Goal: Task Accomplishment & Management: Complete application form

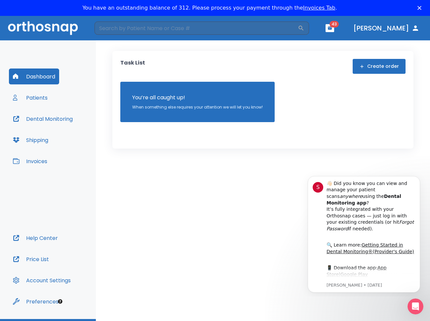
click at [374, 69] on button "Create order" at bounding box center [379, 66] width 53 height 15
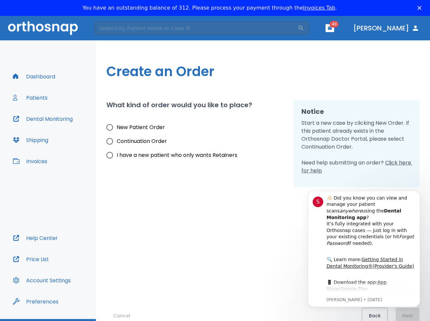
click at [129, 123] on label "New Patient Order" at bounding box center [170, 127] width 135 height 14
click at [117, 123] on input "New Patient Order" at bounding box center [110, 127] width 14 height 14
radio input "true"
drag, startPoint x: 271, startPoint y: 245, endPoint x: 291, endPoint y: 241, distance: 19.8
click at [273, 244] on div "Cancel Back Next" at bounding box center [262, 255] width 313 height 137
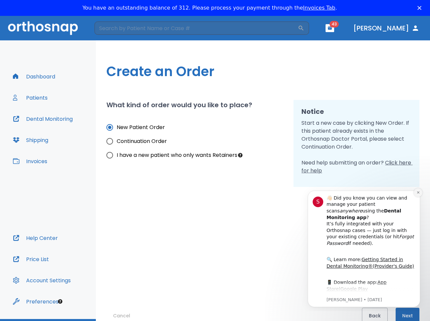
click at [418, 191] on icon "Dismiss notification" at bounding box center [418, 192] width 4 height 4
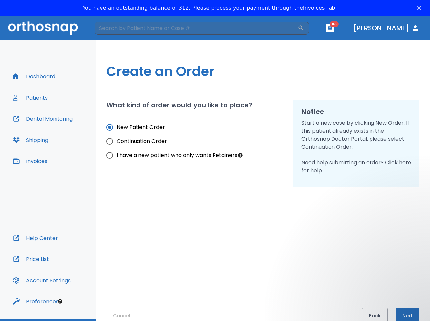
click at [410, 308] on button "Next" at bounding box center [408, 315] width 24 height 16
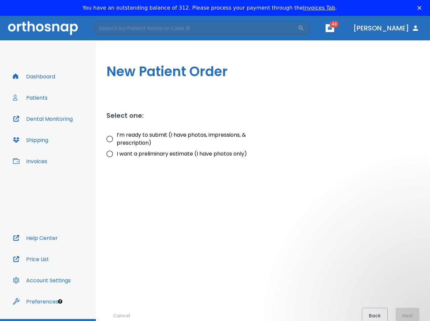
click at [130, 136] on span "I’m ready to submit (I have photos, impressions, & prescription)" at bounding box center [199, 139] width 164 height 16
click at [117, 136] on input "I’m ready to submit (I have photos, impressions, & prescription)" at bounding box center [110, 139] width 14 height 14
radio input "true"
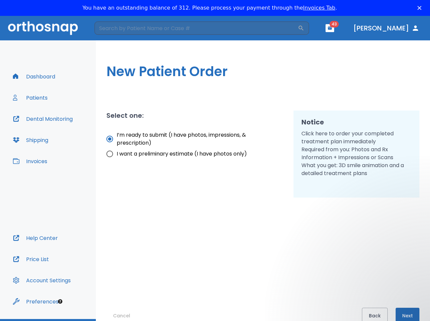
click at [408, 308] on button "Next" at bounding box center [408, 315] width 24 height 16
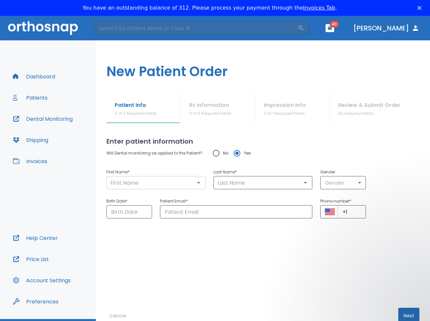
click at [127, 182] on input "text" at bounding box center [155, 182] width 95 height 9
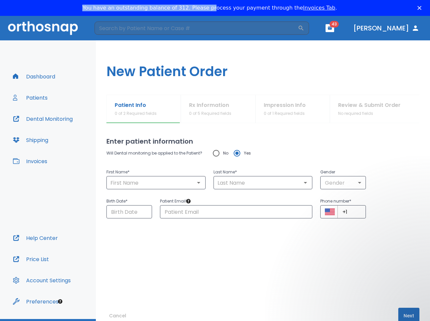
drag, startPoint x: 216, startPoint y: 9, endPoint x: 344, endPoint y: 18, distance: 128.2
click at [344, 16] on html "You have an outstanding balance of 312. Please process your payment through the…" at bounding box center [215, 8] width 430 height 16
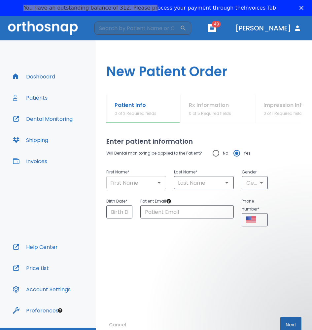
click at [139, 181] on input "text" at bounding box center [136, 182] width 56 height 9
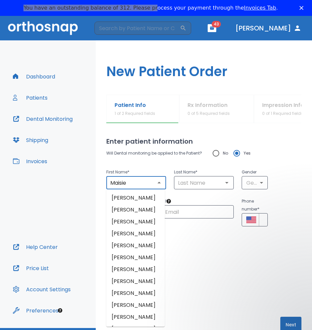
type input "Maisie"
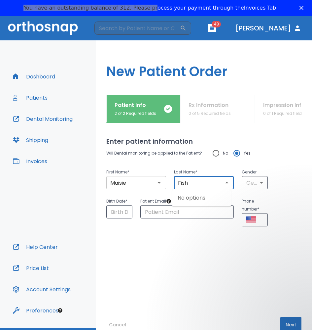
type input "Fish"
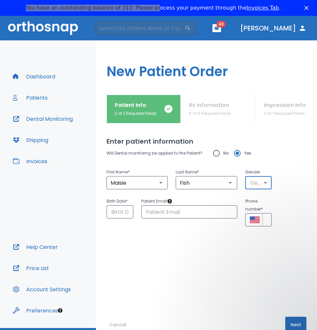
click at [249, 185] on body "​ 43 [PERSON_NAME] Dashboard Patients Dental Monitoring Shipping Invoices Help …" at bounding box center [158, 181] width 317 height 330
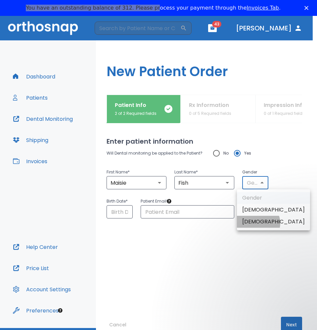
click at [257, 223] on li "[DEMOGRAPHIC_DATA]" at bounding box center [273, 221] width 73 height 12
type input "0"
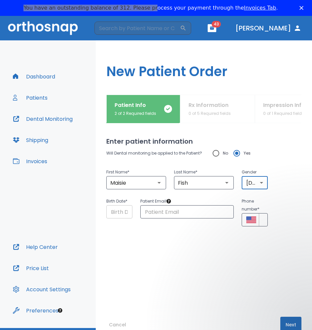
click at [127, 207] on input "Choose date" at bounding box center [119, 211] width 26 height 13
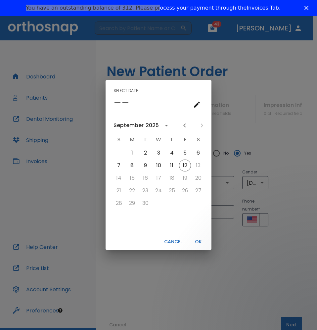
click at [123, 101] on h4 "––" at bounding box center [121, 103] width 16 height 14
click at [192, 102] on button "calendar view is open, go to text input view" at bounding box center [196, 104] width 13 height 13
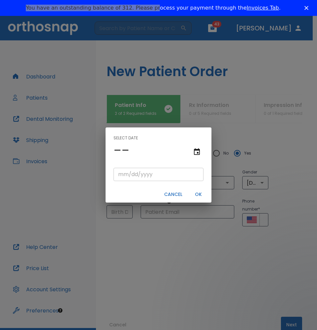
click at [124, 176] on input "tel" at bounding box center [158, 174] width 90 height 13
type input "07/08/"
type input "07/08/0001"
type input "07/08/1"
type input "07/08/0019"
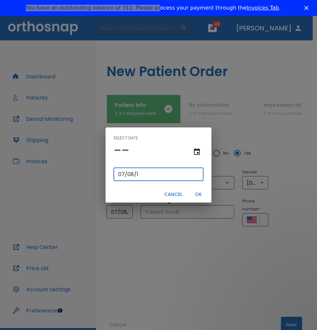
type input "[DATE]"
type input "07/08/0199"
type input "07/08/199"
type input "[DATE]"
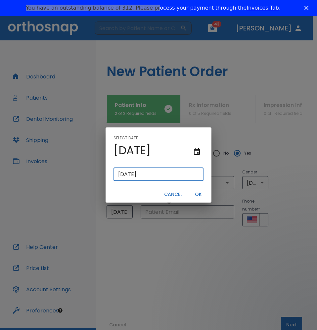
click at [203, 195] on button "OK" at bounding box center [197, 194] width 21 height 11
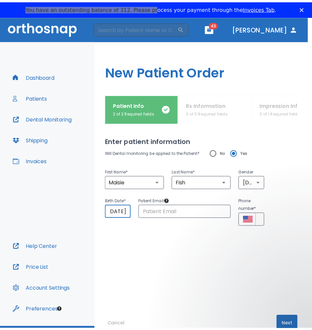
scroll to position [0, 13]
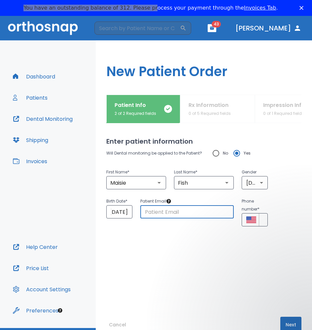
click at [196, 213] on input "text" at bounding box center [187, 211] width 94 height 13
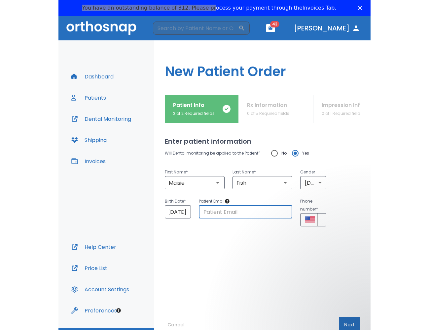
scroll to position [0, 0]
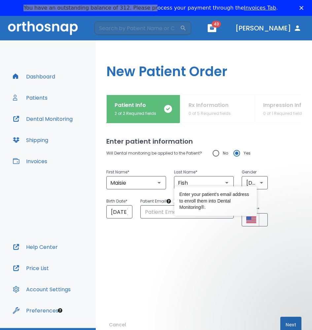
click at [177, 211] on div "Enter your patient's email address to enroll them into Dental Monitoring®." at bounding box center [216, 200] width 83 height 29
click at [158, 213] on input "text" at bounding box center [187, 211] width 94 height 13
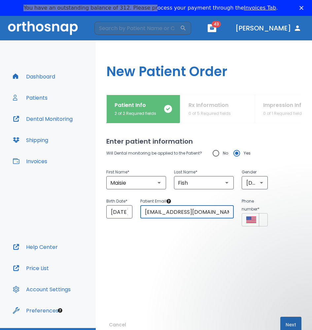
type input "[EMAIL_ADDRESS][DOMAIN_NAME]"
click at [259, 218] on input "+1" at bounding box center [264, 219] width 10 height 13
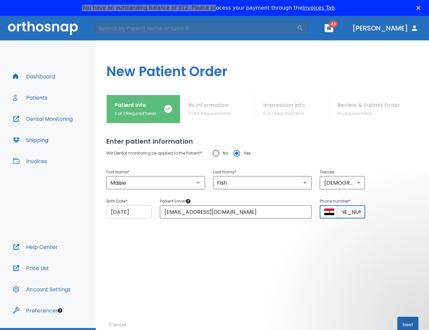
scroll to position [0, 18]
type input "[PHONE_NUMBER]"
click at [408, 320] on button "Next" at bounding box center [408, 324] width 21 height 16
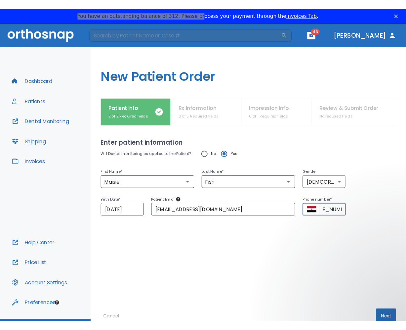
scroll to position [0, 0]
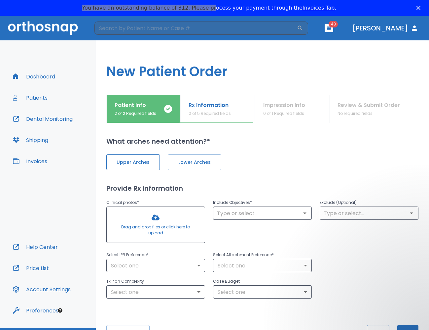
click at [126, 164] on span "Upper Arches" at bounding box center [133, 162] width 40 height 7
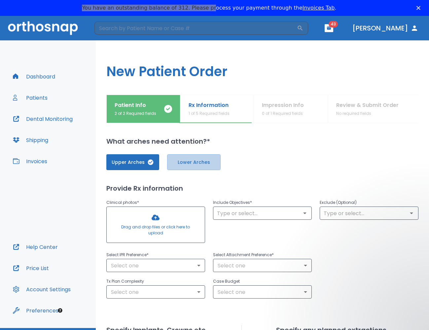
drag, startPoint x: 186, startPoint y: 163, endPoint x: 190, endPoint y: 194, distance: 32.1
click at [184, 163] on span "Lower Arches" at bounding box center [194, 162] width 40 height 7
click at [177, 223] on div at bounding box center [156, 225] width 98 height 36
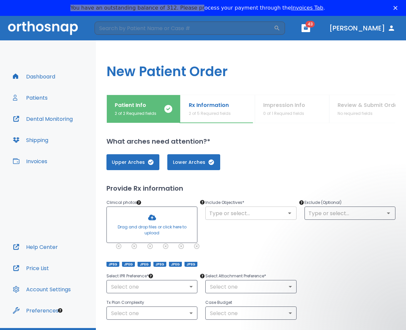
click at [260, 213] on input "text" at bounding box center [250, 212] width 87 height 9
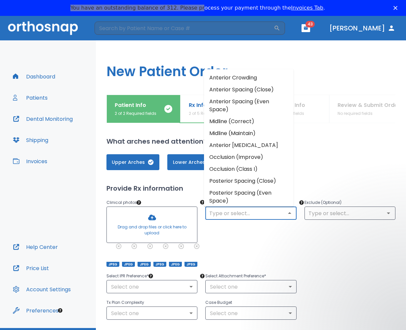
click at [221, 81] on li "Anterior Crowding" at bounding box center [249, 78] width 90 height 12
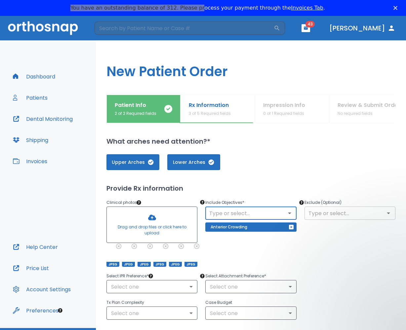
click at [338, 217] on div "​" at bounding box center [349, 212] width 91 height 13
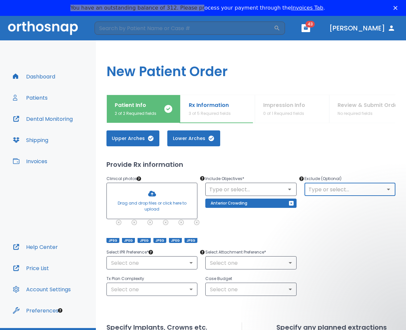
scroll to position [99, 0]
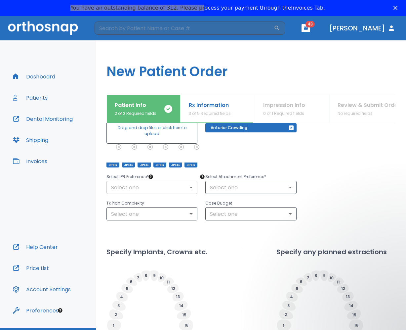
click at [189, 188] on body "​ 43 [PERSON_NAME] Dashboard Patients Dental Monitoring Shipping Invoices Help …" at bounding box center [203, 181] width 406 height 330
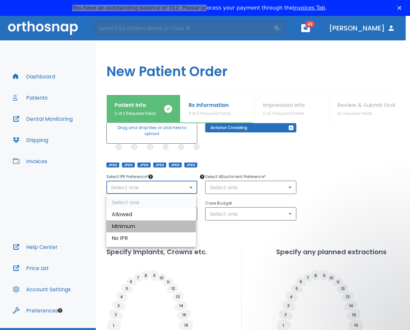
click at [136, 225] on li "Minimum" at bounding box center [151, 226] width 90 height 12
type input "2"
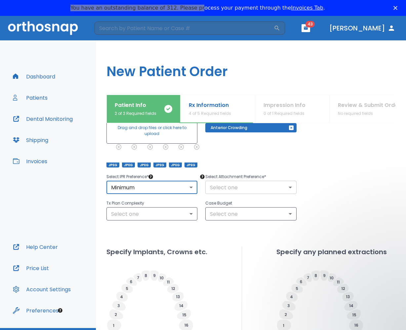
click at [250, 188] on body "​ 43 [PERSON_NAME] Dashboard Patients Dental Monitoring Shipping Invoices Help …" at bounding box center [203, 181] width 406 height 330
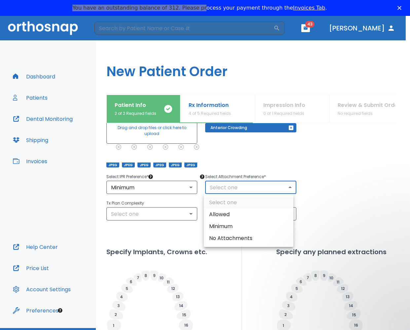
click at [235, 209] on li "Allowed" at bounding box center [249, 214] width 90 height 12
type input "1"
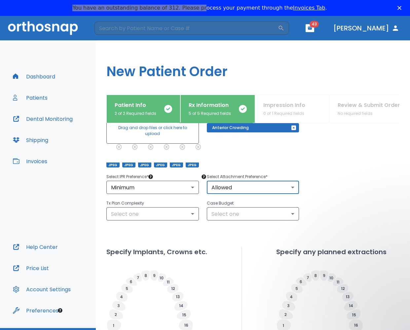
click at [184, 209] on body "​ 43 [PERSON_NAME] Dashboard Patients Dental Monitoring Shipping Invoices Help …" at bounding box center [205, 181] width 410 height 330
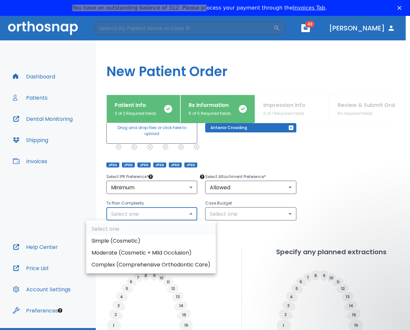
click at [145, 253] on li "Moderate (Cosmetic + Mild Occlusion)" at bounding box center [151, 253] width 130 height 12
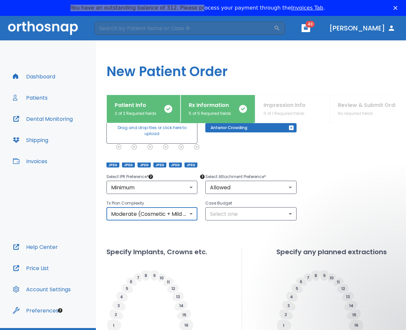
click at [188, 215] on body "​ 43 [PERSON_NAME] Dashboard Patients Dental Monitoring Shipping Invoices Help …" at bounding box center [203, 181] width 406 height 330
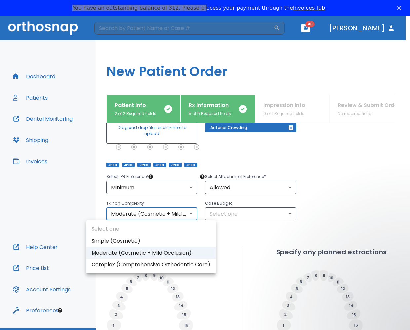
click at [165, 240] on li "Simple (Cosmetic)" at bounding box center [151, 241] width 130 height 12
type input "0"
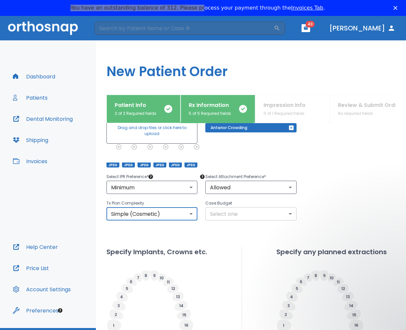
click at [238, 219] on body "​ 43 [PERSON_NAME] Dashboard Patients Dental Monitoring Shipping Invoices Help …" at bounding box center [203, 181] width 406 height 330
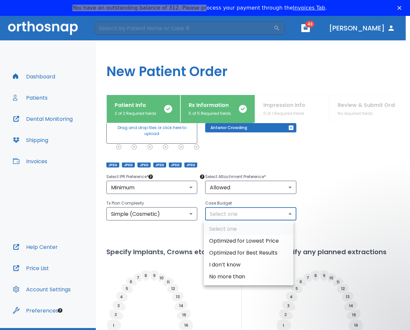
click at [269, 265] on li "I don’t know" at bounding box center [249, 264] width 90 height 12
type input "2"
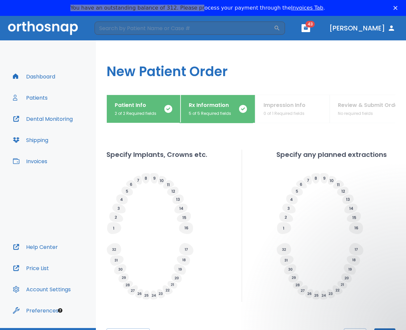
scroll to position [208, 0]
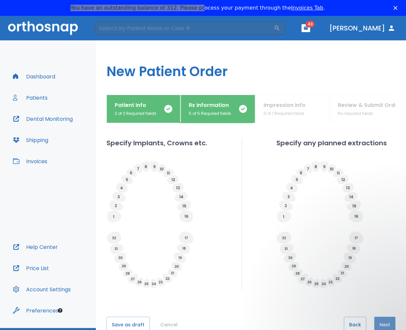
click at [384, 320] on button "Next" at bounding box center [384, 324] width 21 height 16
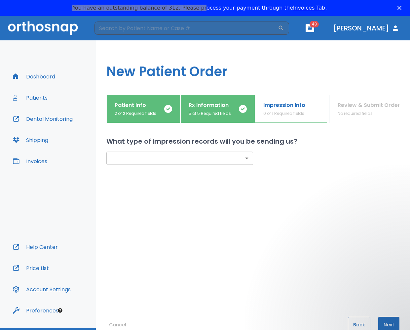
click at [218, 156] on body "​ 43 [PERSON_NAME] Dashboard Patients Dental Monitoring Shipping Invoices Help …" at bounding box center [205, 181] width 410 height 330
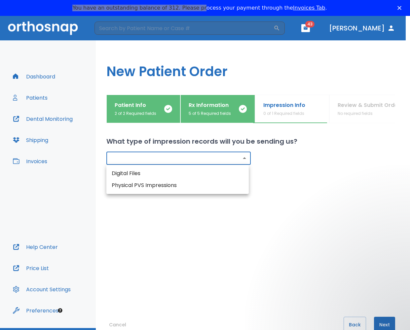
click at [163, 174] on li "Digital Files" at bounding box center [177, 173] width 142 height 12
type input "digital"
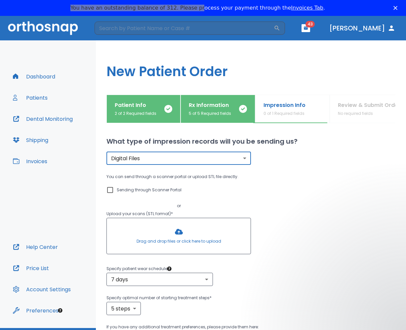
click at [193, 238] on div at bounding box center [179, 236] width 144 height 36
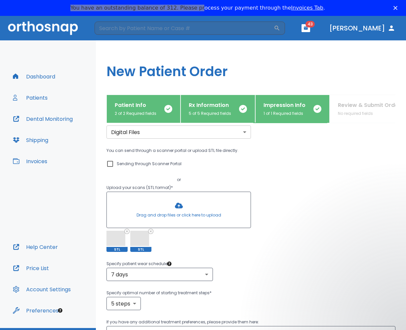
scroll to position [83, 0]
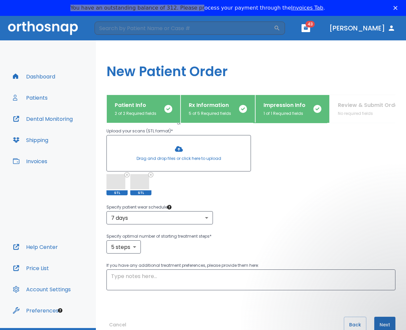
click at [381, 320] on button "Next" at bounding box center [384, 324] width 21 height 16
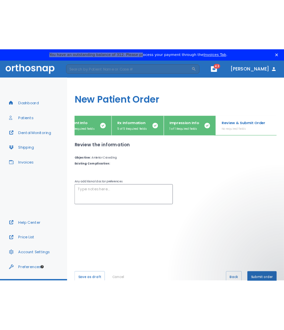
scroll to position [0, 26]
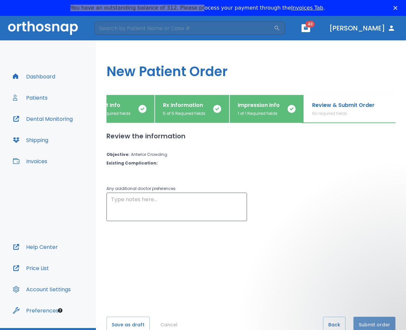
click at [371, 320] on button "Submit order" at bounding box center [374, 324] width 42 height 16
